Goal: Transaction & Acquisition: Obtain resource

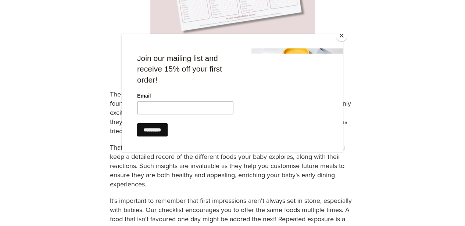
scroll to position [73, 0]
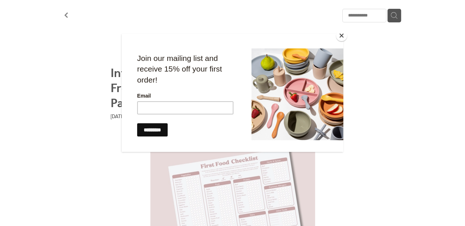
click at [342, 40] on button "Close" at bounding box center [341, 35] width 11 height 11
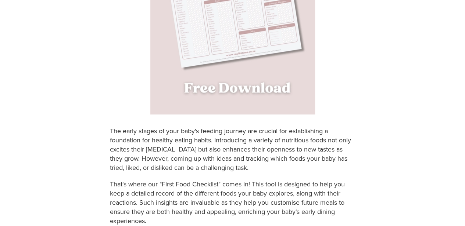
scroll to position [330, 0]
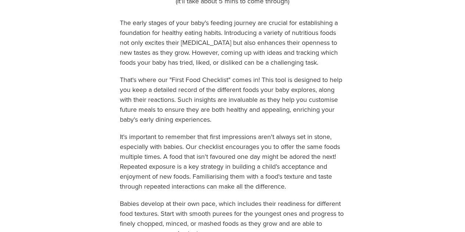
scroll to position [330, 0]
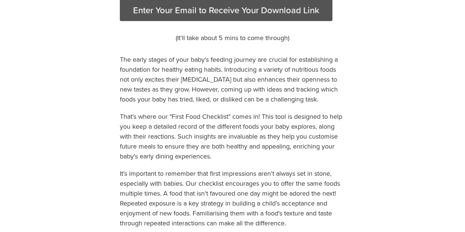
click at [172, 21] on button "Enter Your Email to Receive Your Download Link" at bounding box center [226, 10] width 212 height 22
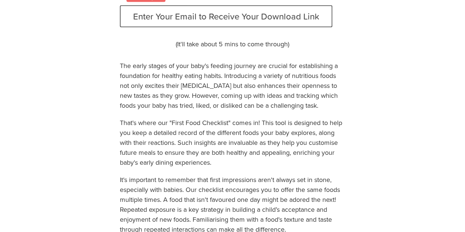
type input "**********"
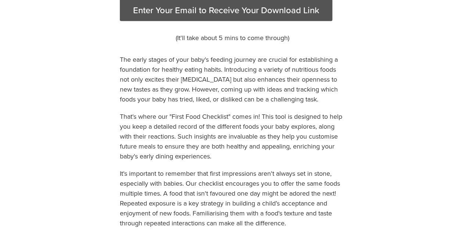
click at [176, 21] on button "Enter Your Email to Receive Your Download Link" at bounding box center [226, 10] width 212 height 22
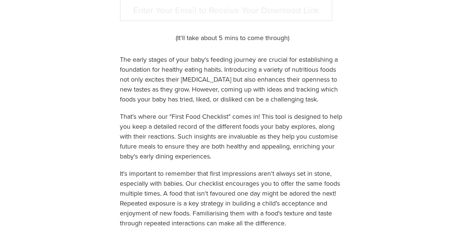
scroll to position [147, 0]
